Goal: Task Accomplishment & Management: Manage account settings

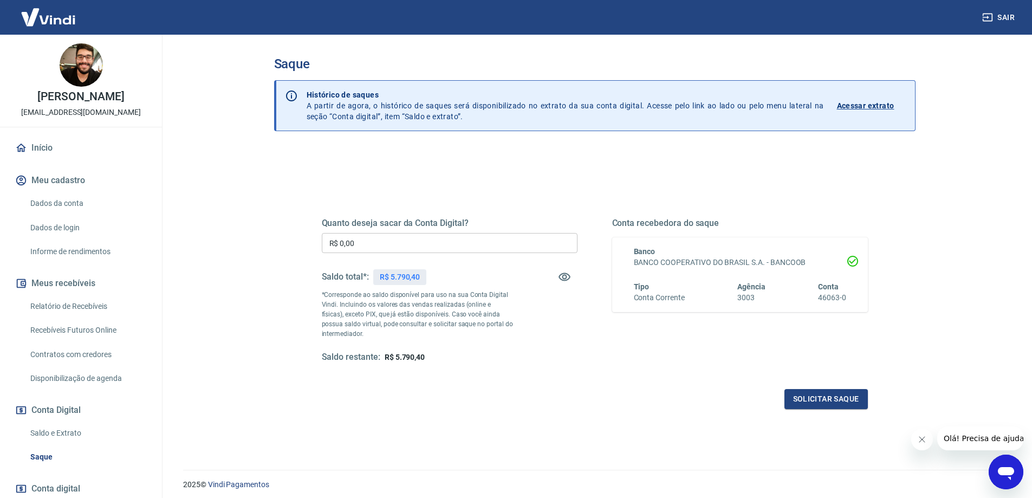
click at [1016, 158] on main "Saque Histórico de saques A partir de agora, o histórico de saques será disponi…" at bounding box center [594, 266] width 875 height 463
